Goal: Transaction & Acquisition: Purchase product/service

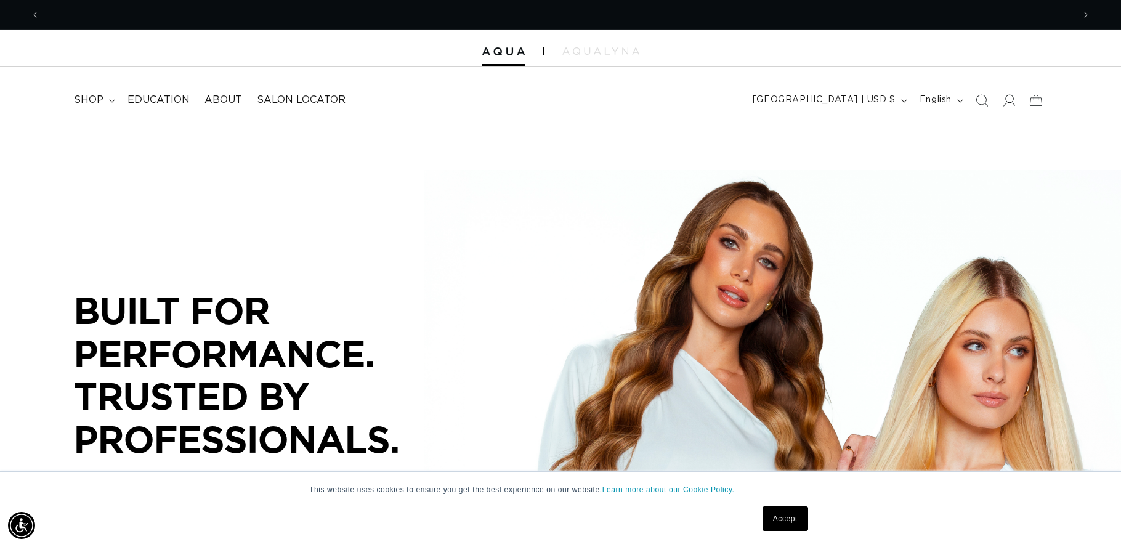
scroll to position [0, 1034]
click at [87, 99] on span "shop" at bounding box center [89, 100] width 30 height 13
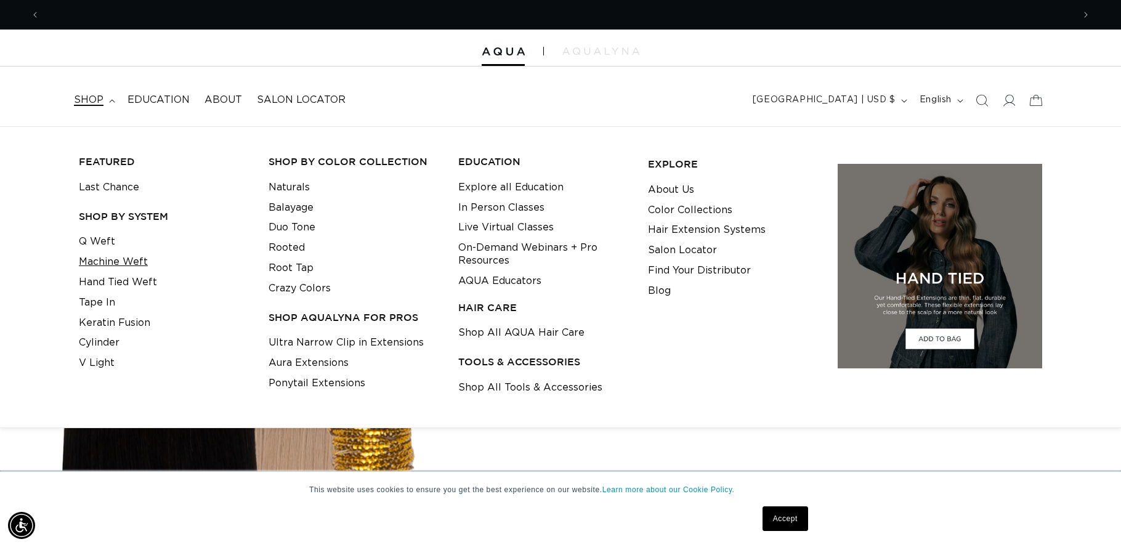
scroll to position [0, 0]
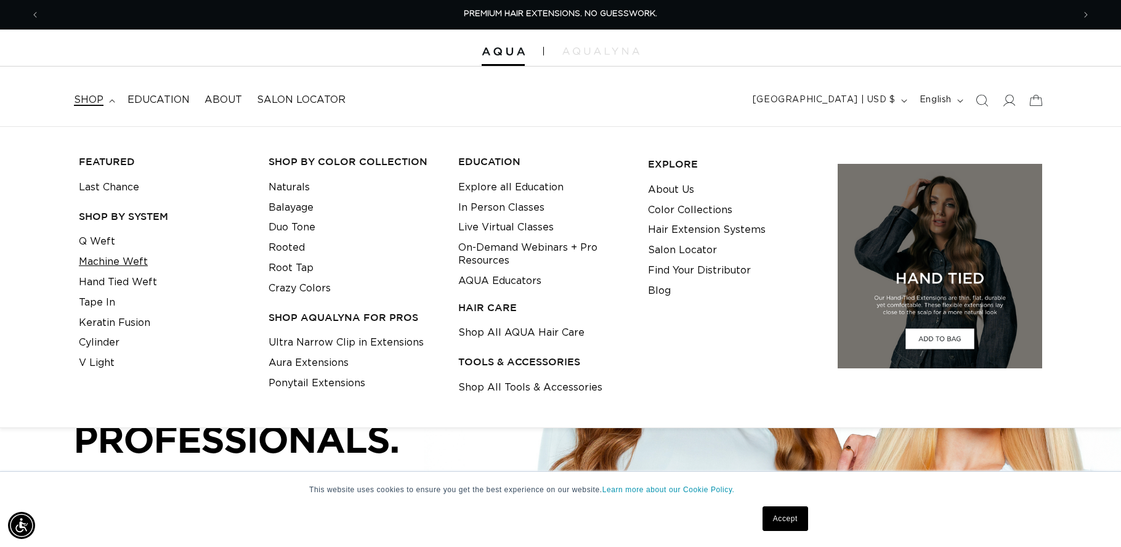
click at [119, 264] on link "Machine Weft" at bounding box center [113, 262] width 69 height 20
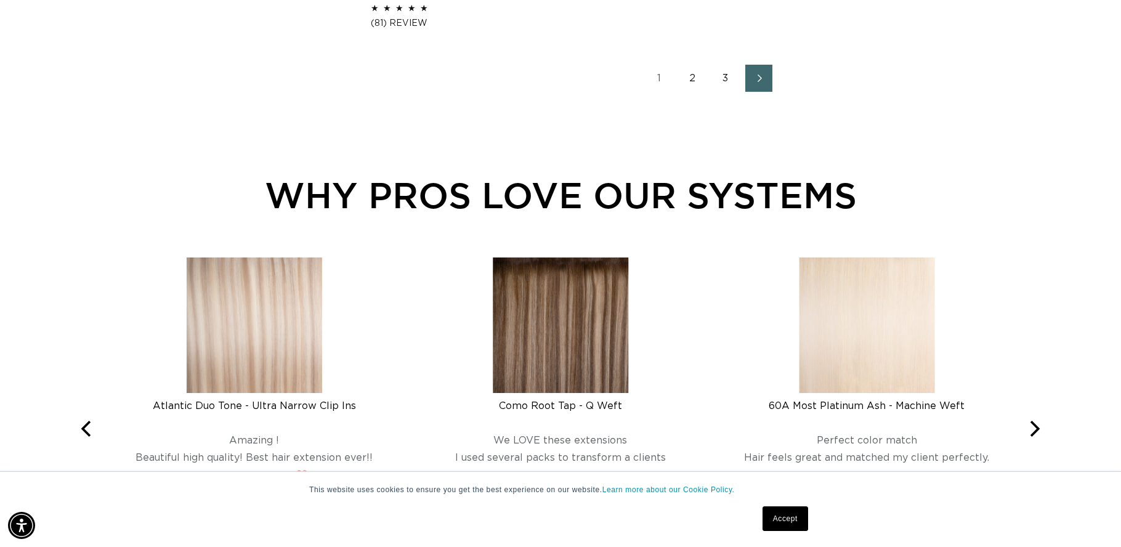
scroll to position [2227, 0]
click at [696, 75] on link "2" at bounding box center [692, 77] width 27 height 27
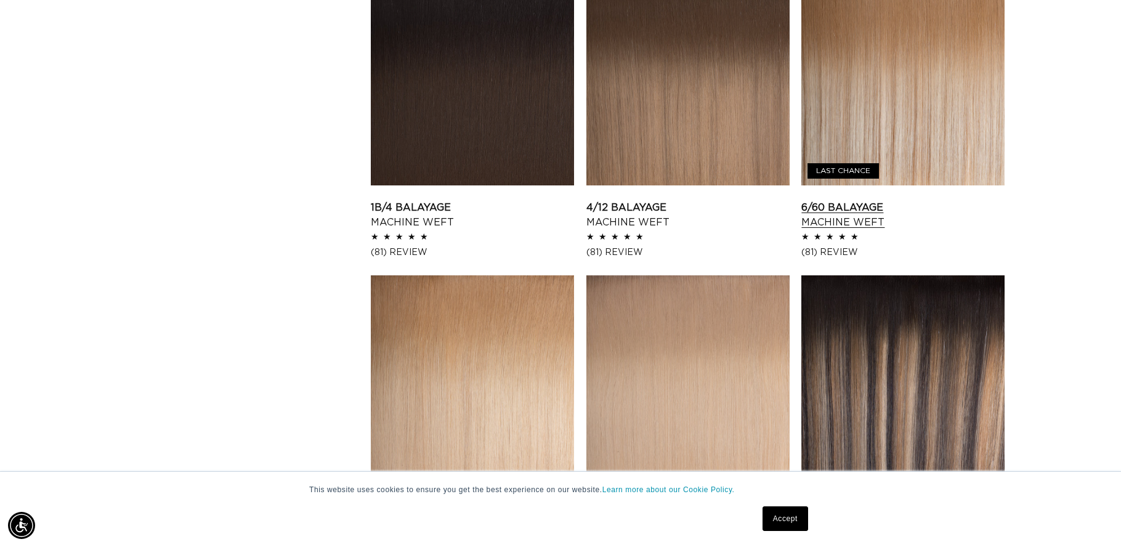
scroll to position [0, 2068]
click at [715, 200] on link "4/12 Balayage Machine Weft" at bounding box center [688, 215] width 203 height 30
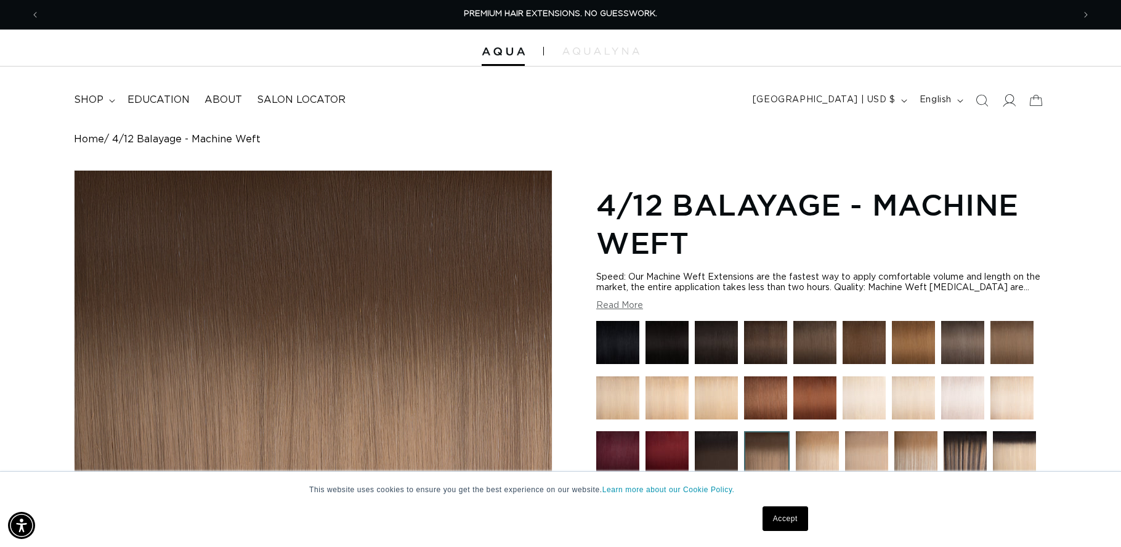
click at [1004, 99] on icon at bounding box center [1008, 100] width 13 height 13
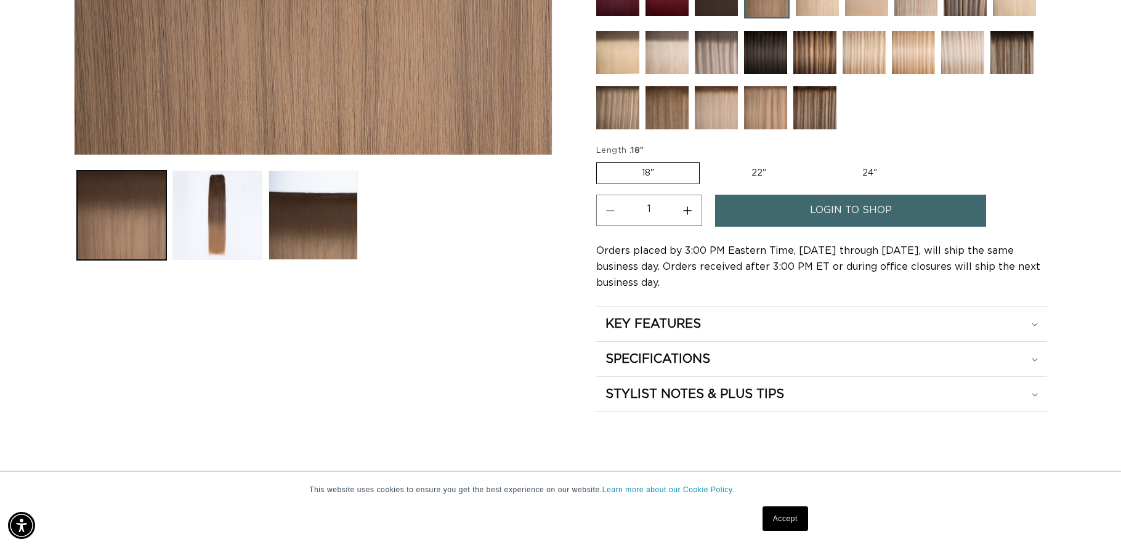
click at [286, 248] on button "Load image 3 in gallery view" at bounding box center [313, 215] width 89 height 89
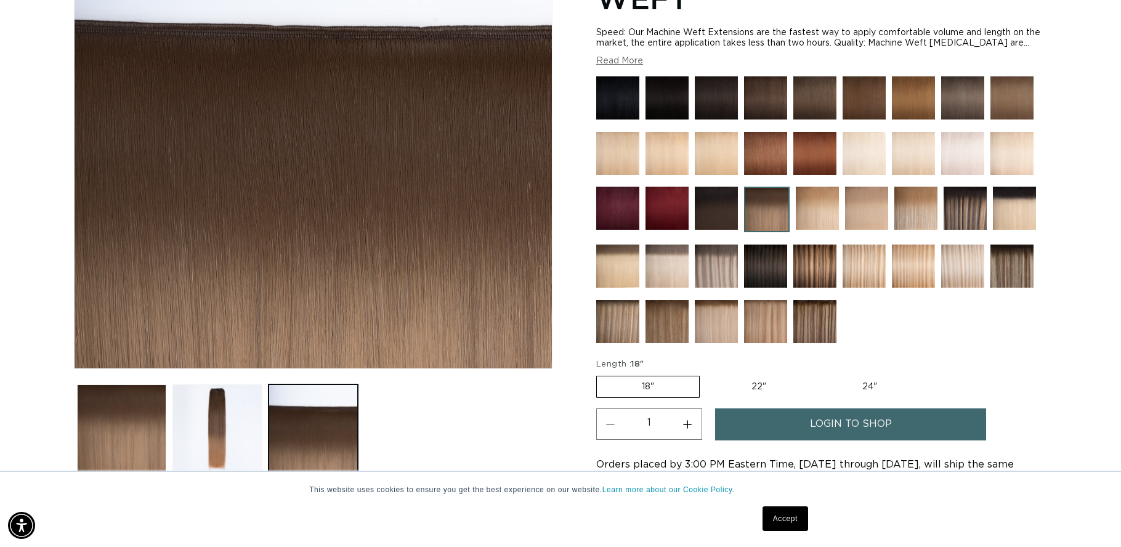
scroll to position [0, 1034]
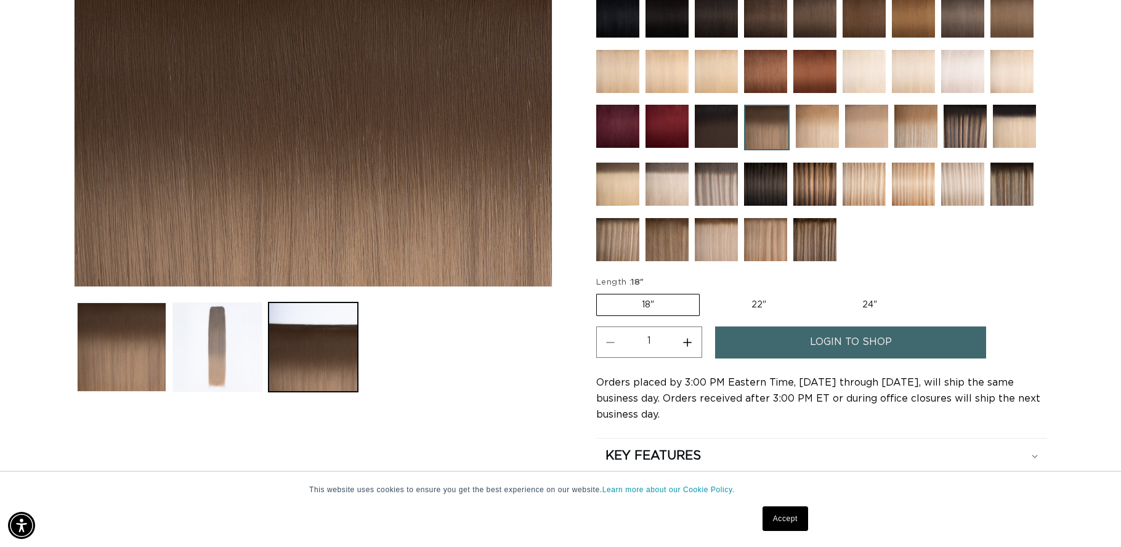
click at [233, 315] on button "Load image 2 in gallery view" at bounding box center [217, 347] width 89 height 89
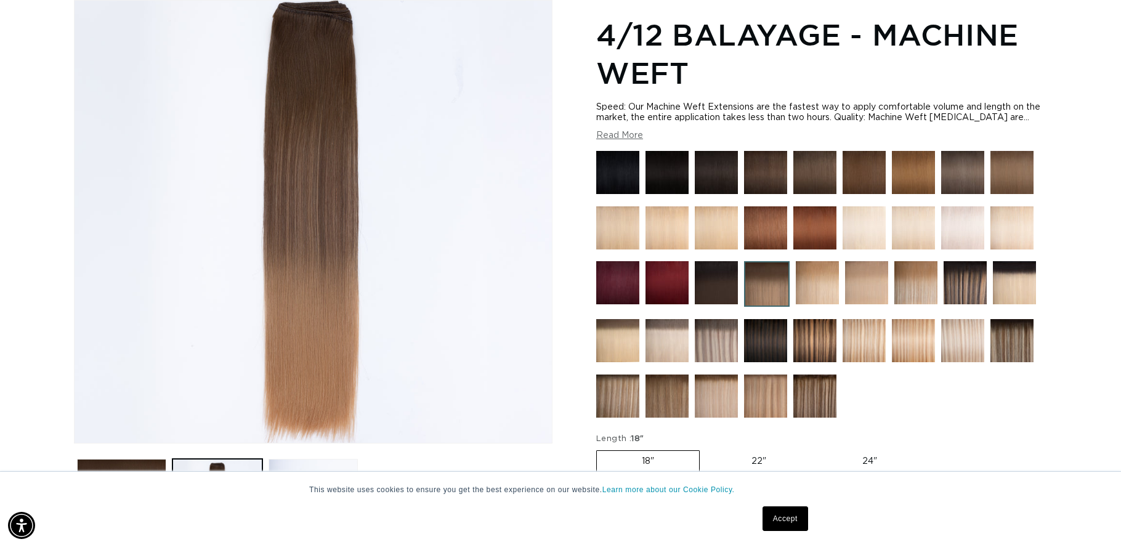
scroll to position [0, 2068]
click at [1001, 336] on img at bounding box center [1012, 340] width 43 height 43
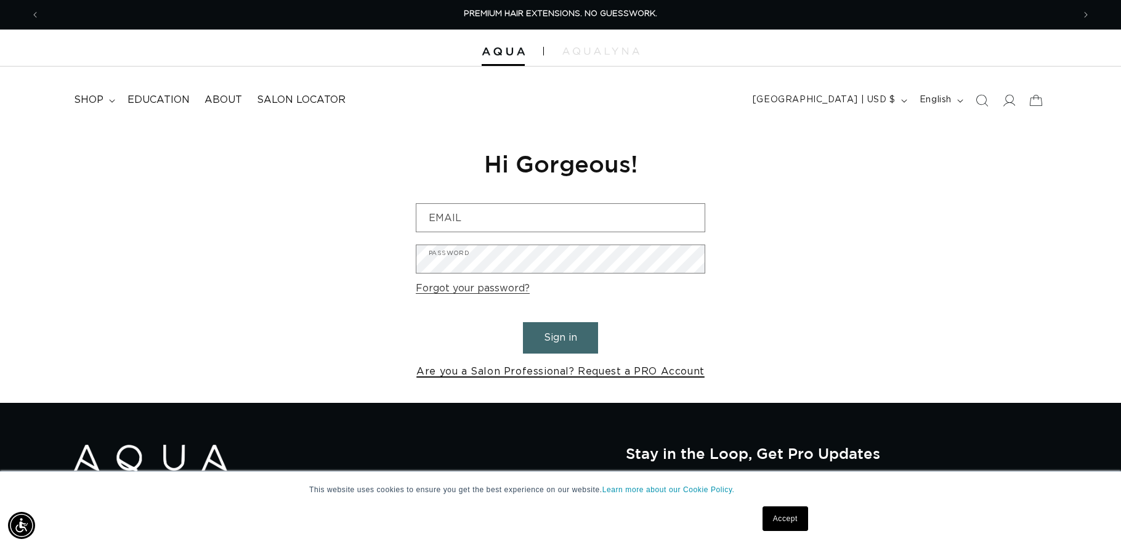
click at [571, 370] on link "Are you a Salon Professional? Request a PRO Account" at bounding box center [560, 372] width 288 height 18
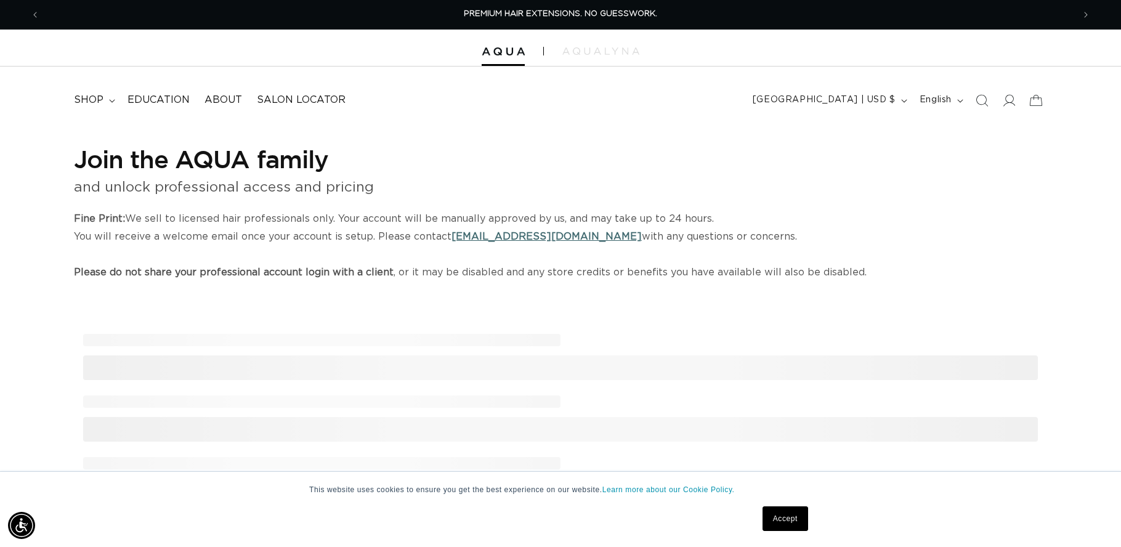
select select "US"
select select "[GEOGRAPHIC_DATA]"
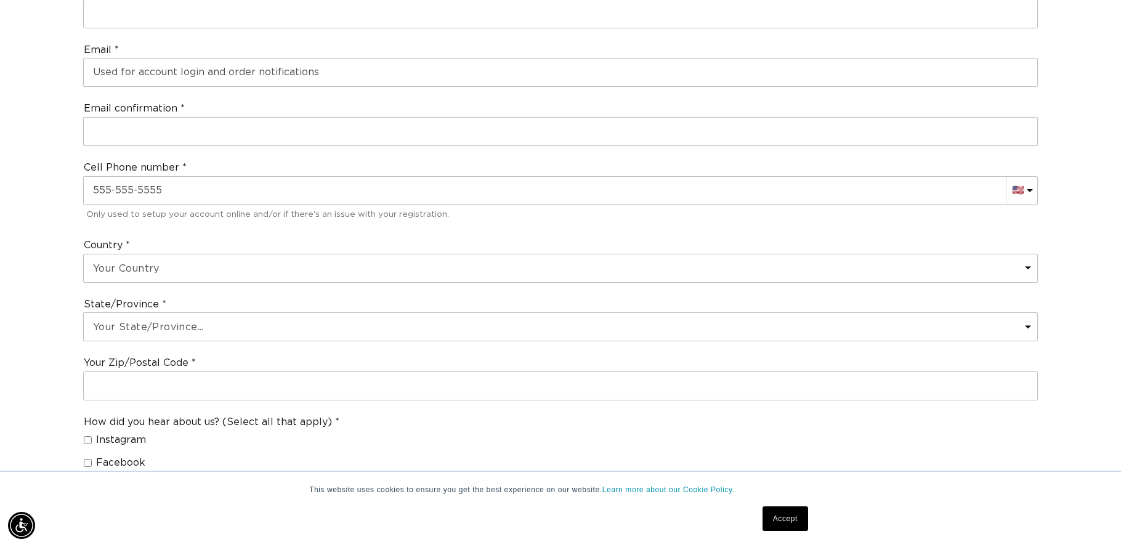
scroll to position [640, 0]
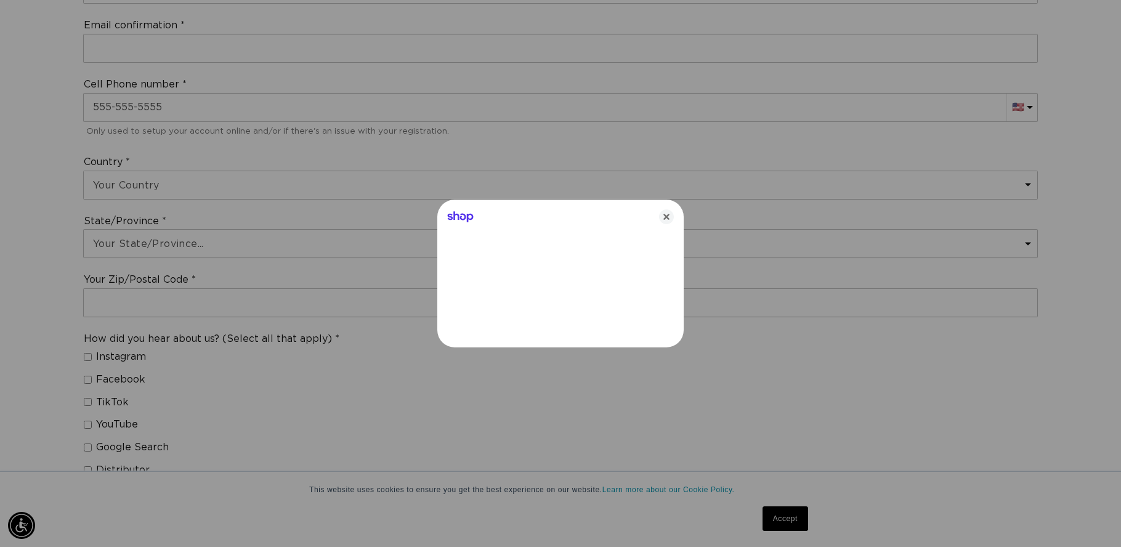
click at [657, 219] on div "Shop" at bounding box center [560, 215] width 246 height 30
click at [664, 215] on icon "Close" at bounding box center [666, 216] width 15 height 15
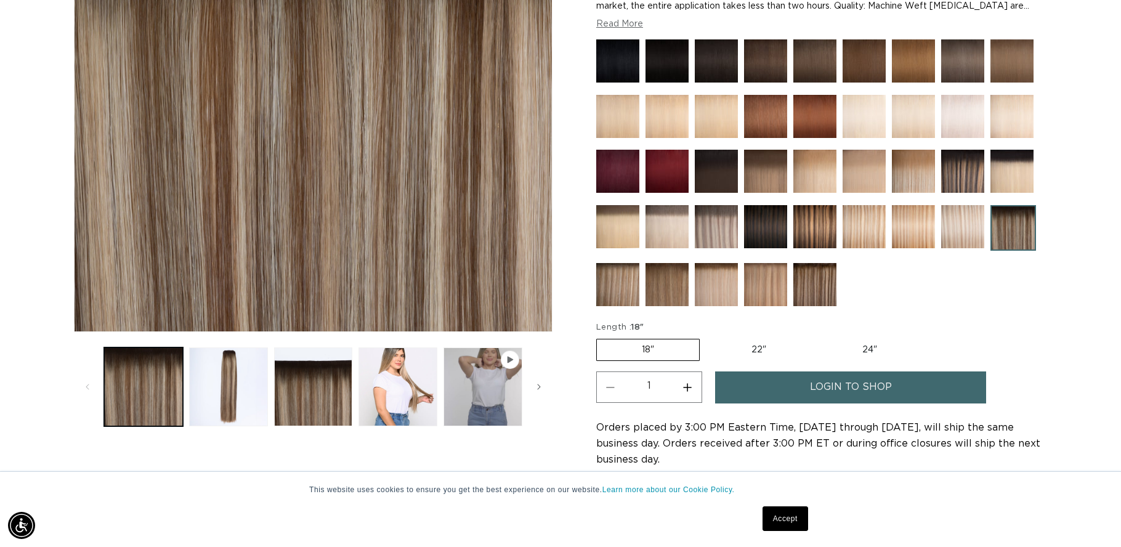
scroll to position [0, 1034]
click at [777, 184] on img at bounding box center [765, 171] width 43 height 43
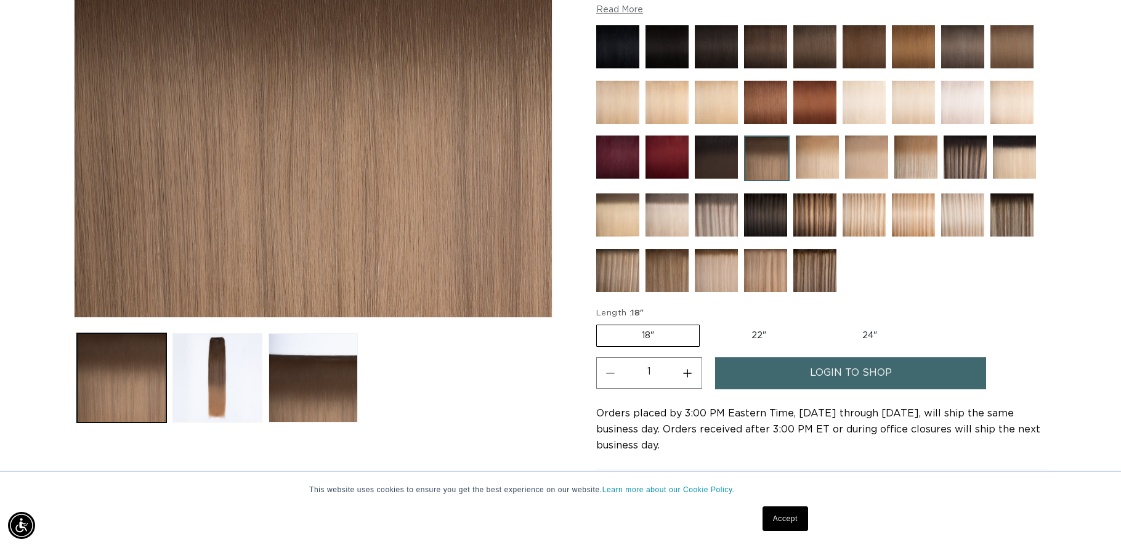
scroll to position [307, 0]
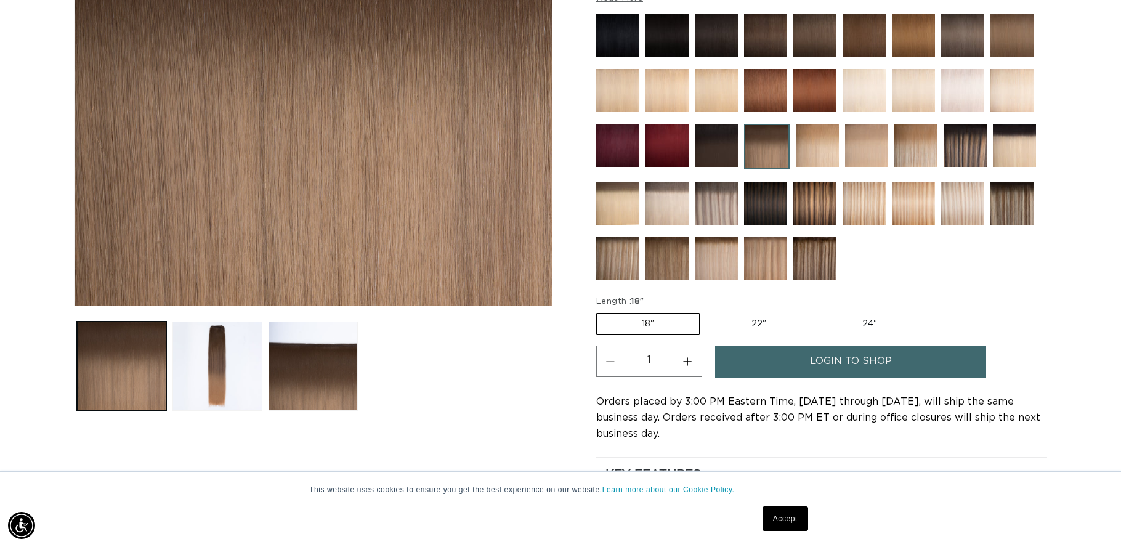
click at [907, 145] on img at bounding box center [916, 145] width 43 height 43
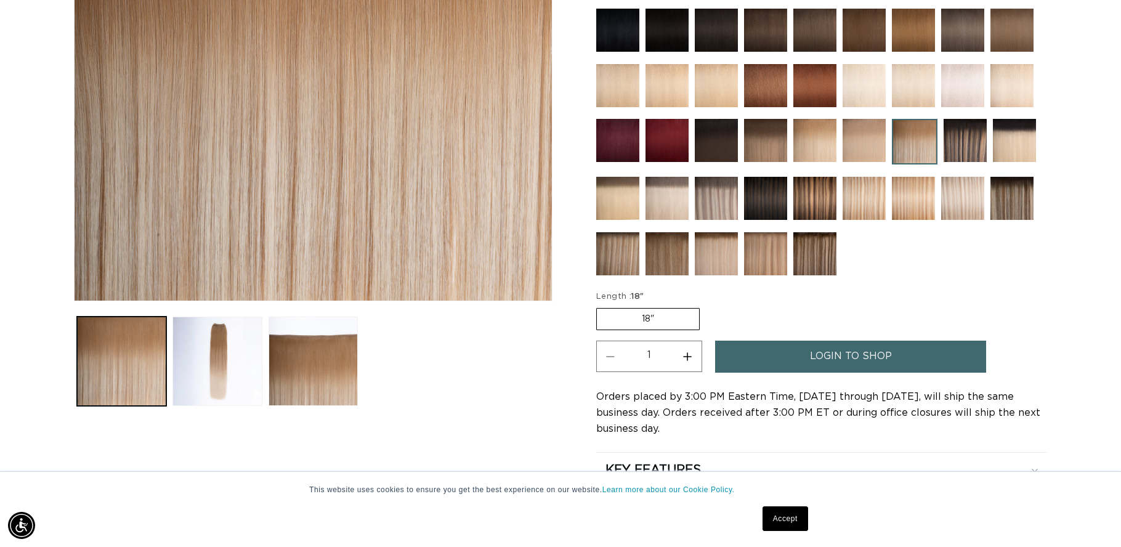
scroll to position [0, 1034]
click at [216, 352] on button "Load image 2 in gallery view" at bounding box center [217, 361] width 89 height 89
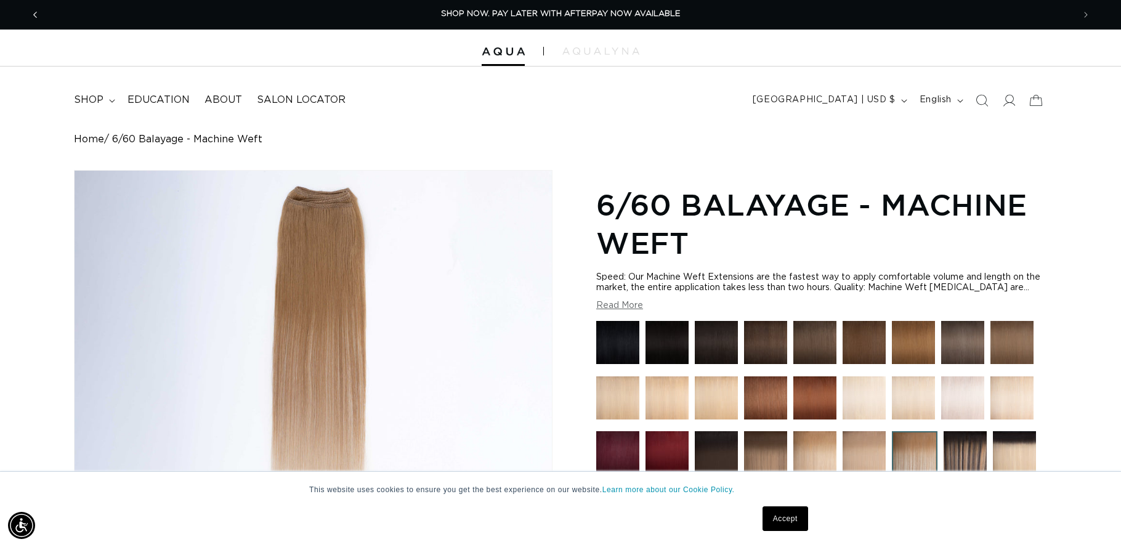
click at [33, 12] on icon "Previous announcement" at bounding box center [35, 15] width 4 height 14
click at [97, 100] on span "shop" at bounding box center [89, 100] width 30 height 13
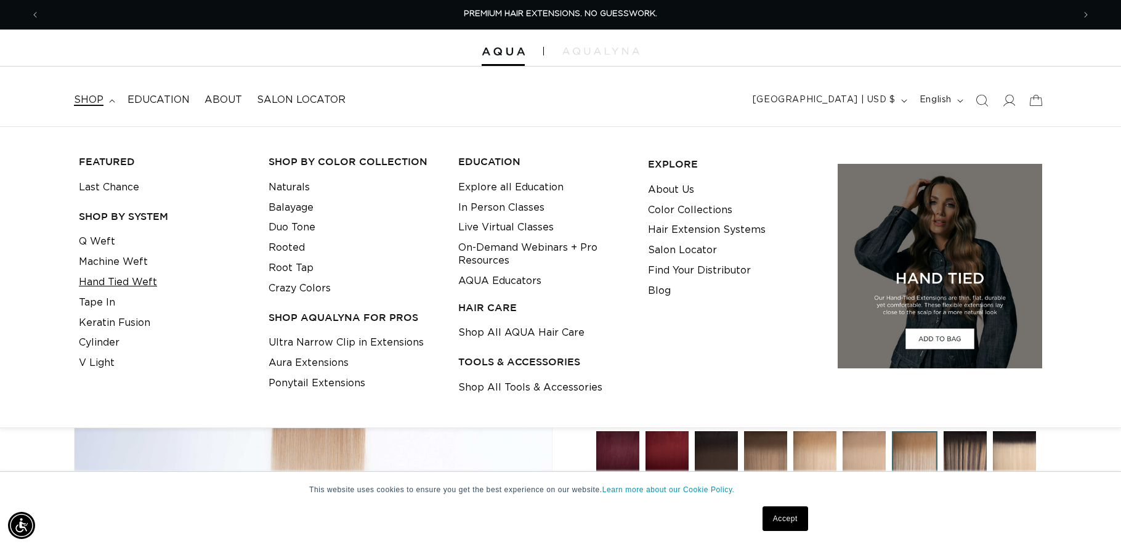
click at [110, 276] on link "Hand Tied Weft" at bounding box center [118, 282] width 78 height 20
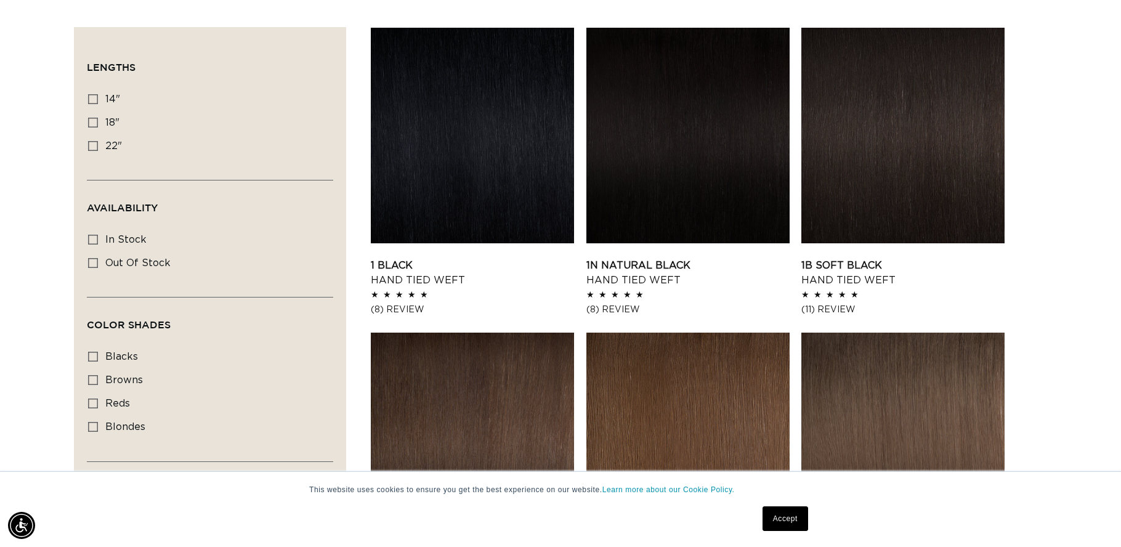
scroll to position [418, 0]
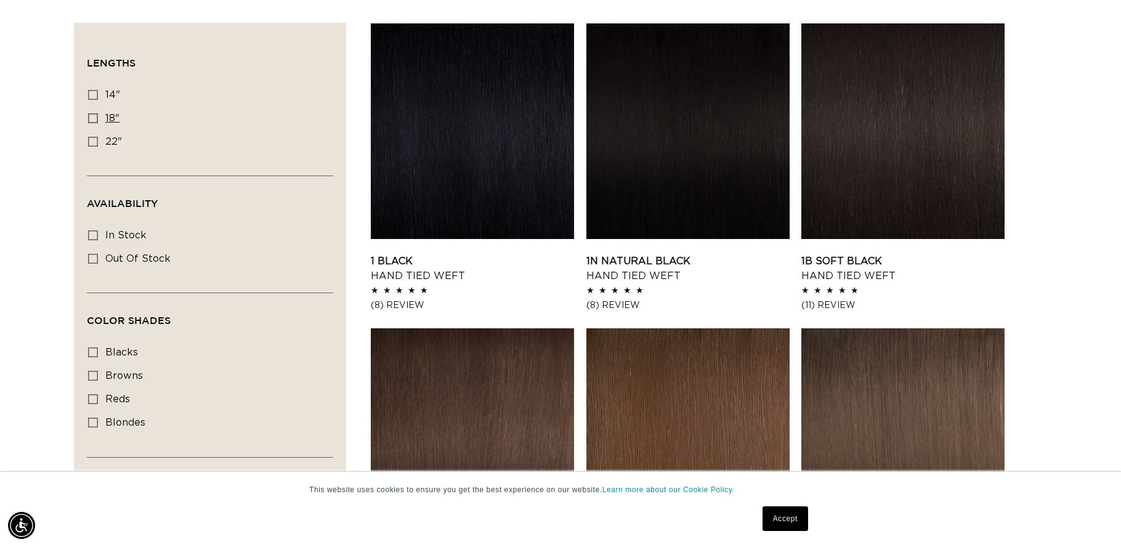
click at [112, 122] on span "18"" at bounding box center [112, 118] width 14 height 10
click at [98, 122] on input "18" 18" (35 products)" at bounding box center [93, 118] width 10 height 10
checkbox input "true"
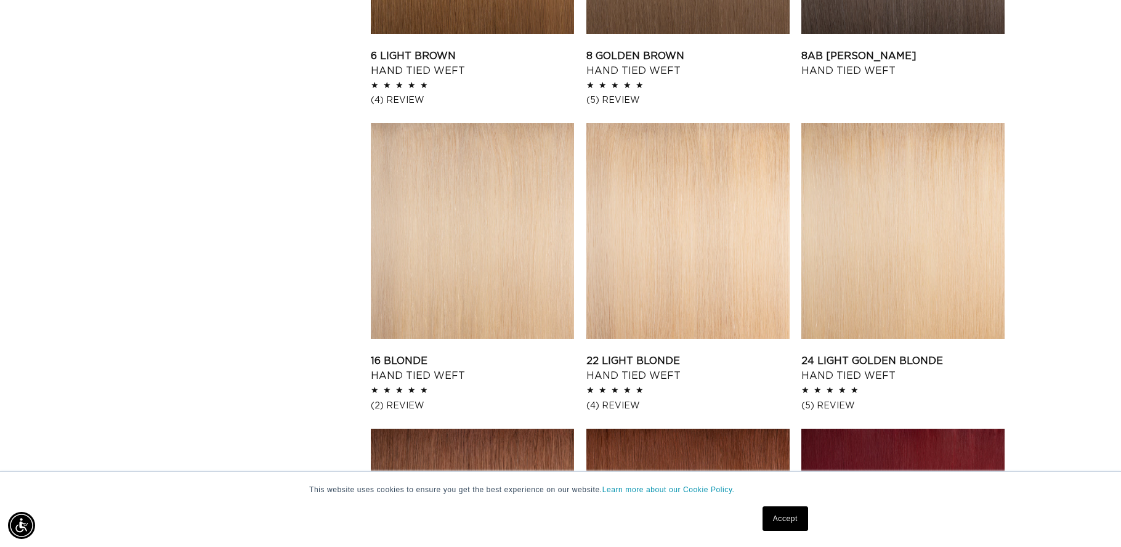
scroll to position [0, 1034]
click at [961, 354] on link "24 Light Golden Blonde Hand Tied Weft" at bounding box center [903, 369] width 203 height 30
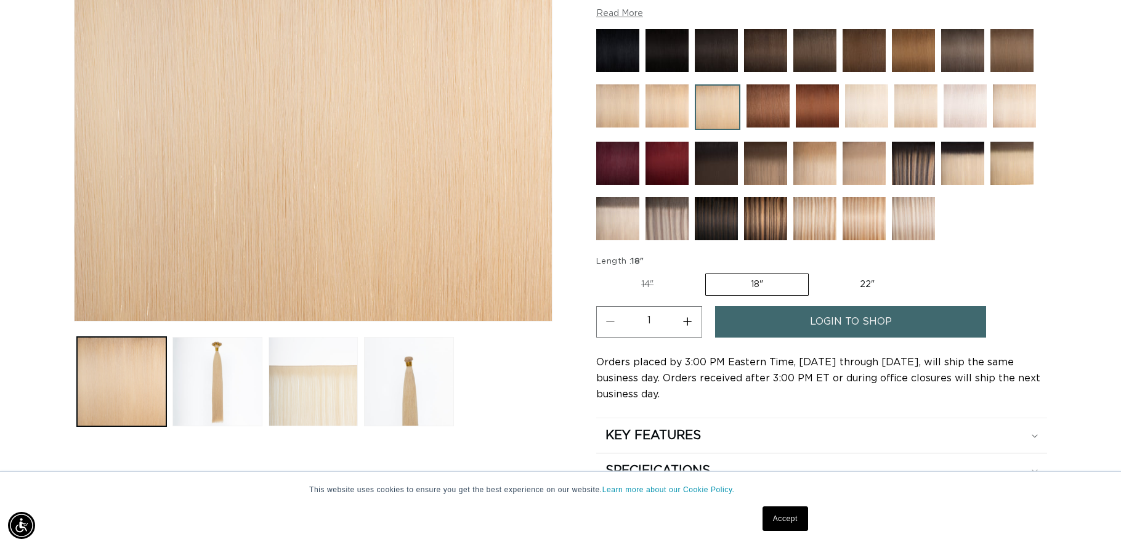
scroll to position [0, 1034]
click at [234, 386] on button "Load image 2 in gallery view" at bounding box center [217, 381] width 89 height 89
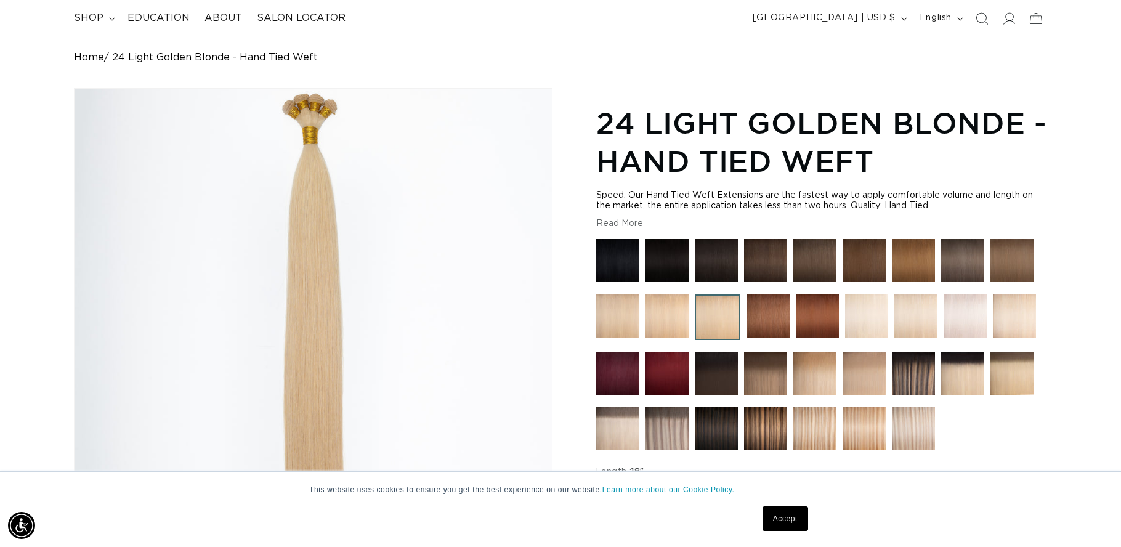
scroll to position [0, 2068]
click at [676, 331] on img at bounding box center [667, 315] width 43 height 43
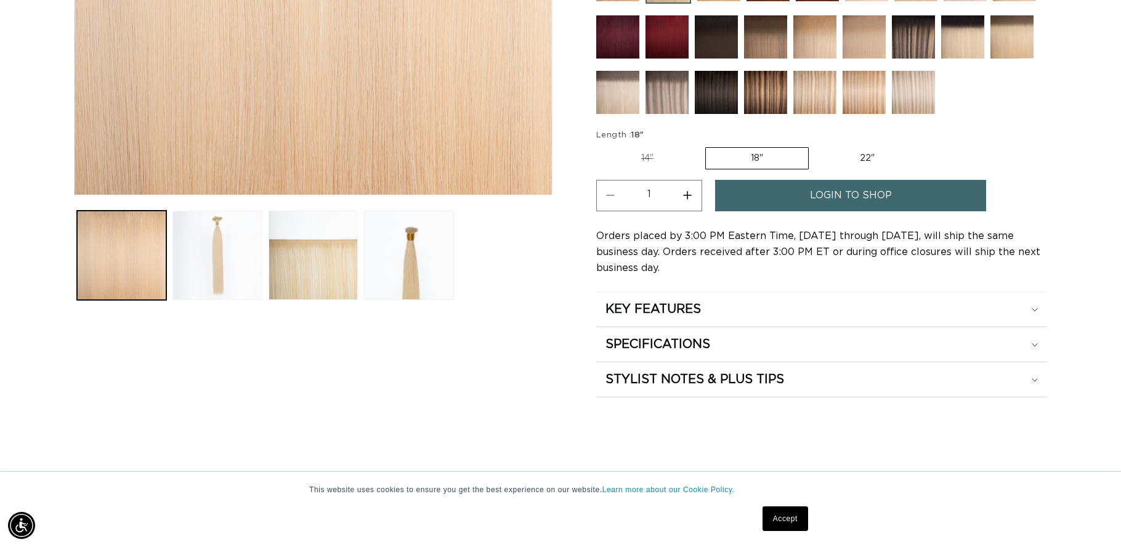
click at [226, 264] on button "Load image 2 in gallery view" at bounding box center [217, 255] width 89 height 89
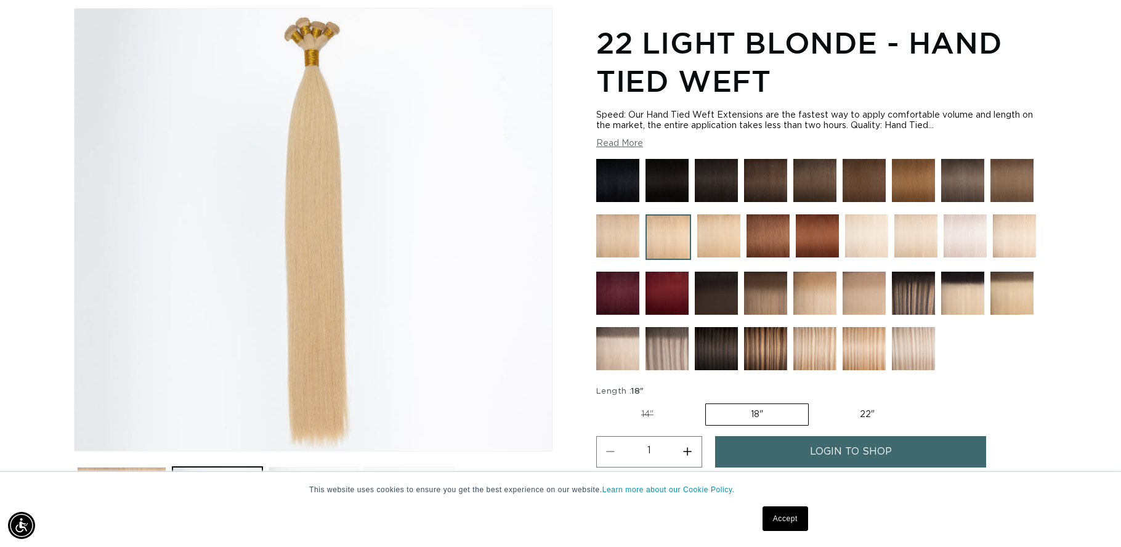
click at [973, 295] on img at bounding box center [962, 293] width 43 height 43
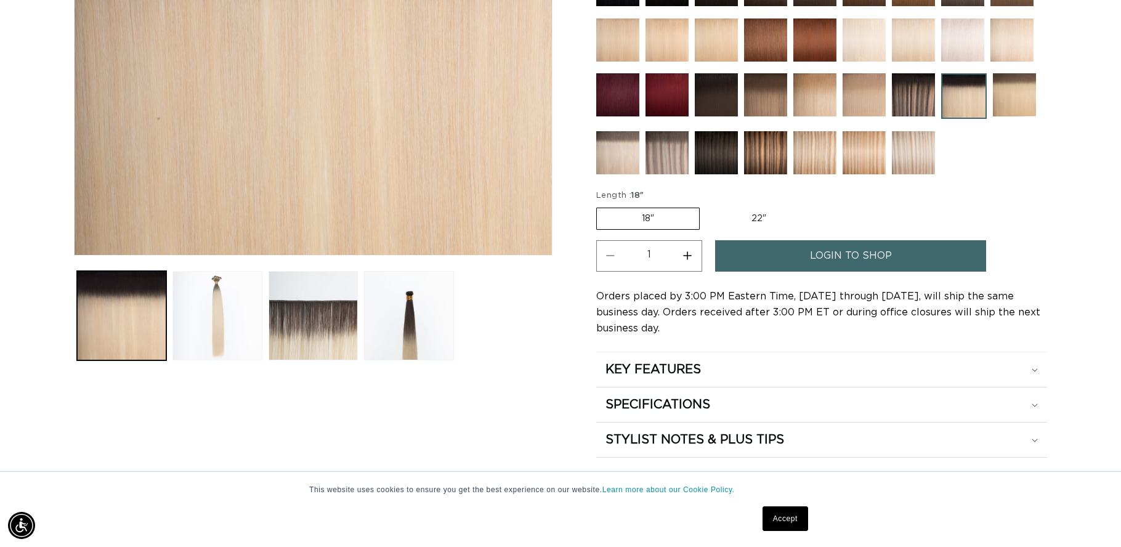
scroll to position [0, 1034]
click at [230, 333] on button "Load image 2 in gallery view" at bounding box center [217, 315] width 89 height 89
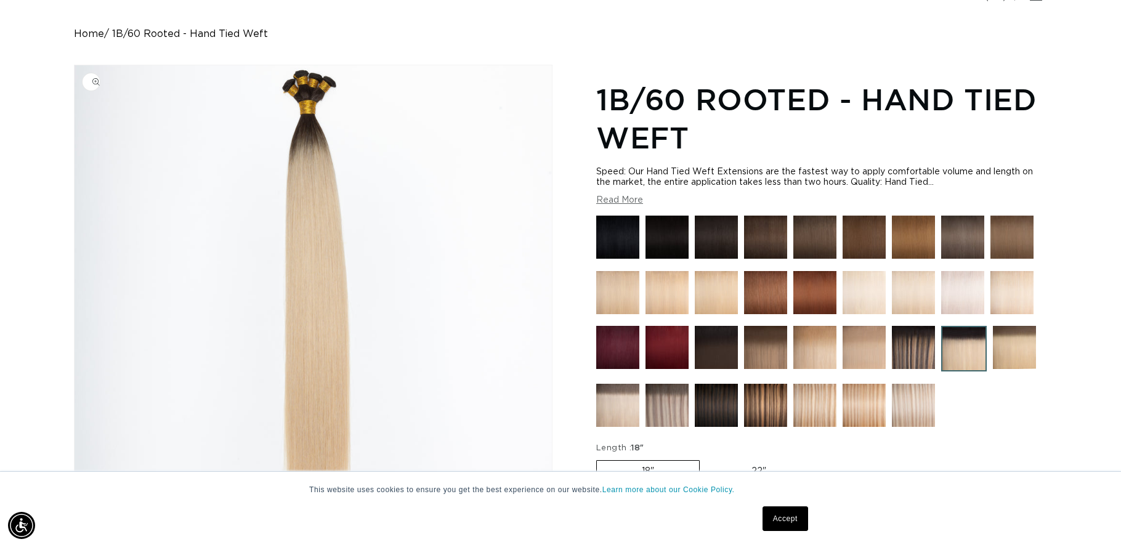
scroll to position [0, 2068]
